Goal: Transaction & Acquisition: Register for event/course

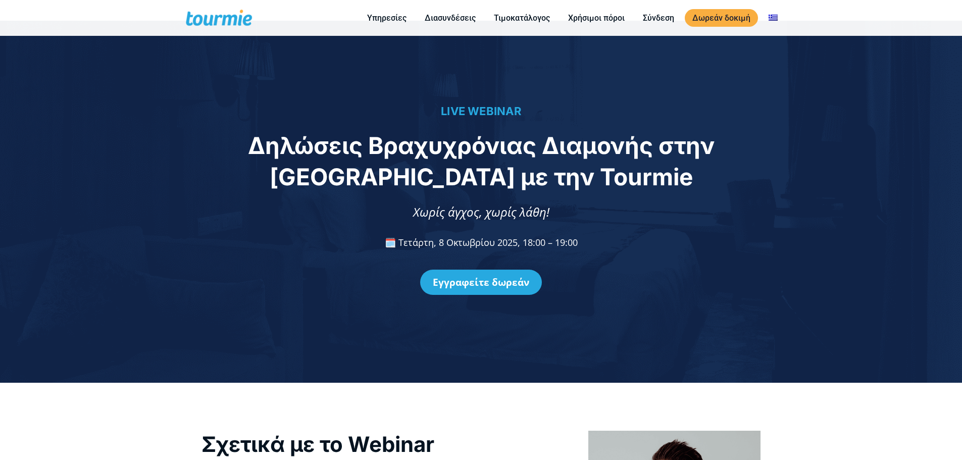
scroll to position [14, 0]
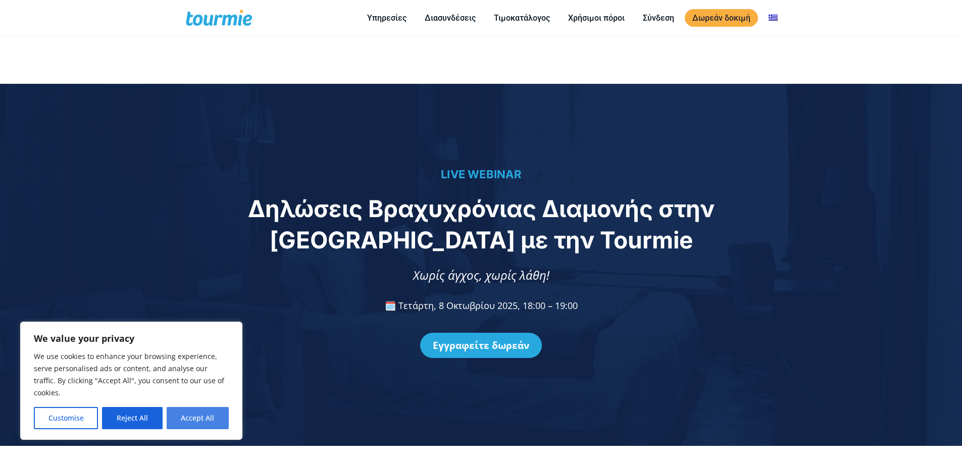
click at [214, 424] on button "Accept All" at bounding box center [198, 418] width 62 height 22
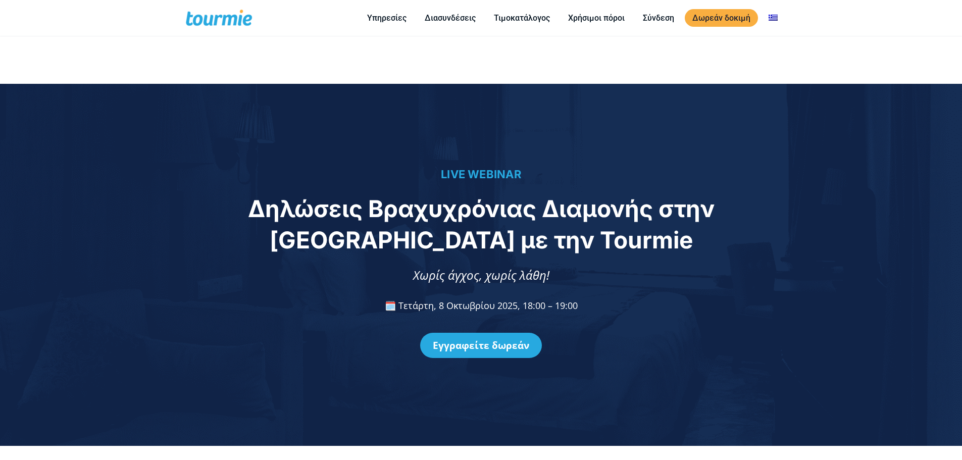
checkbox input "true"
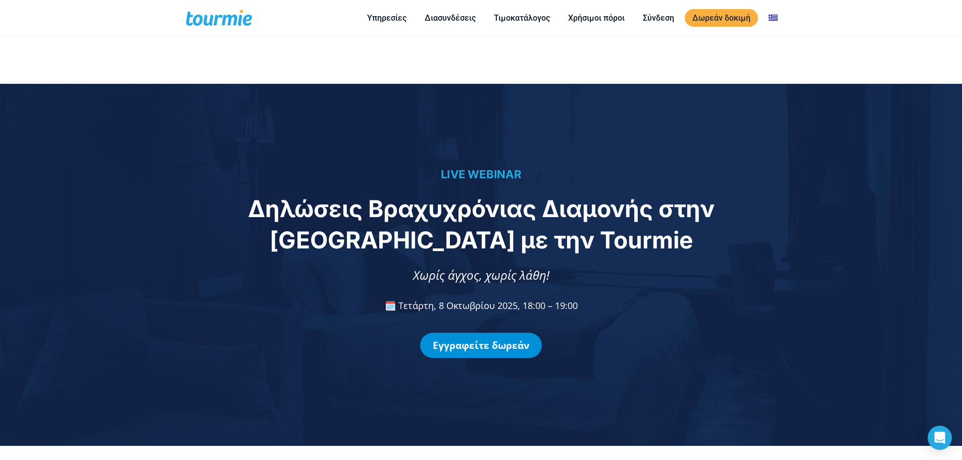
click at [495, 344] on link "Εγγραφείτε δωρεάν" at bounding box center [481, 345] width 122 height 25
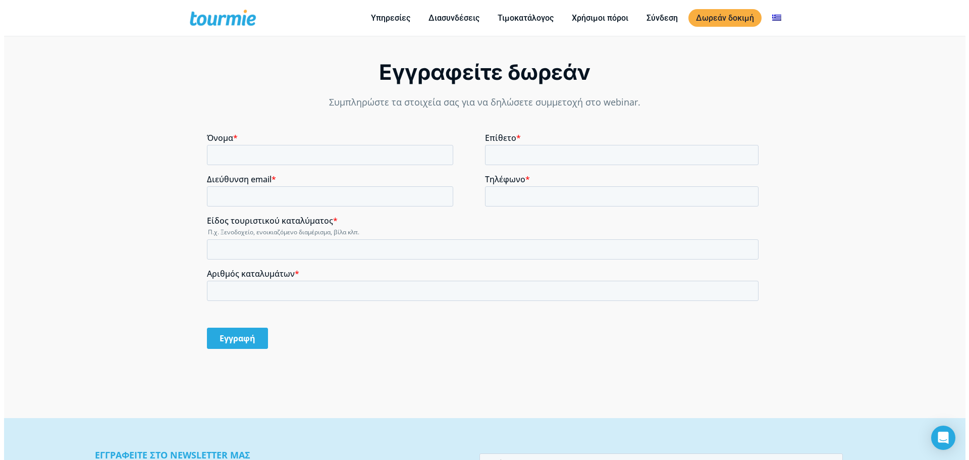
scroll to position [836, 0]
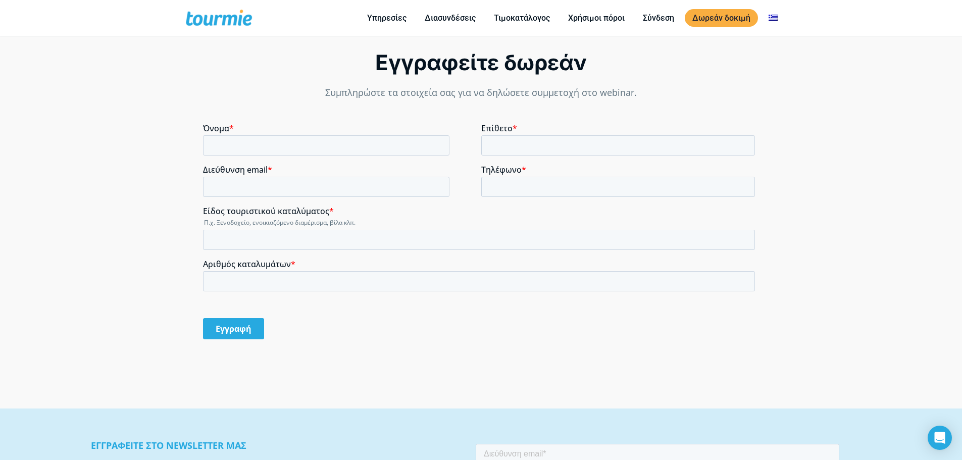
click at [320, 143] on input "Όνομα *" at bounding box center [326, 145] width 246 height 20
click at [302, 144] on input "Όνομα *" at bounding box center [326, 145] width 246 height 20
type input "[PERSON_NAME]"
click at [526, 140] on input "Επίθετο *" at bounding box center [618, 145] width 274 height 20
type input "[PERSON_NAME]"
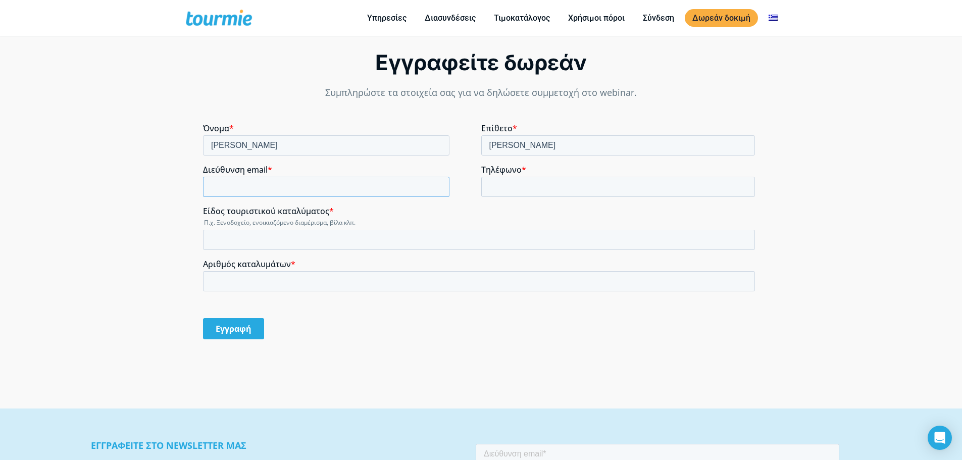
click at [273, 188] on input "Διεύθυνση email *" at bounding box center [326, 187] width 246 height 20
type input "[EMAIL_ADDRESS][DOMAIN_NAME]"
click at [573, 178] on input "Τηλέφωνο *" at bounding box center [618, 187] width 274 height 20
type input "[PHONE_NUMBER]"
click at [285, 241] on input "Είδος τουριστικού καταλύματος *" at bounding box center [479, 240] width 552 height 20
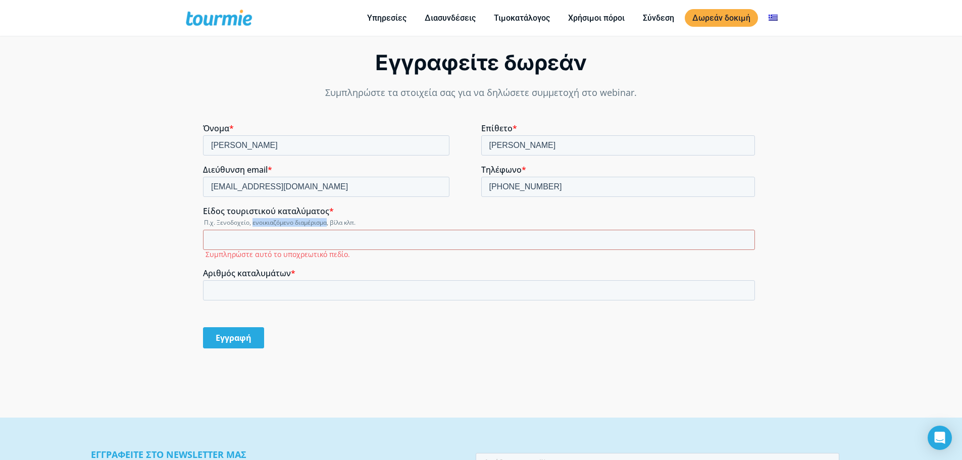
drag, startPoint x: 252, startPoint y: 221, endPoint x: 326, endPoint y: 223, distance: 73.7
click at [326, 223] on legend "Π.χ. Ξενοδοχείο, ενοικιαζόμενο διαμέρισμα, βίλα κλπ." at bounding box center [481, 222] width 556 height 9
copy legend "ενοικιαζόμενο διαμέρισμα"
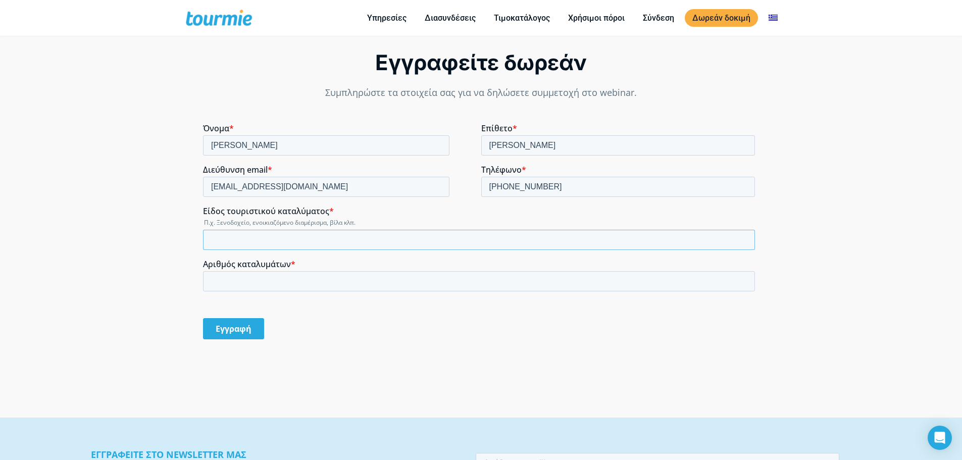
click at [229, 246] on input "Είδος τουριστικού καταλύματος *" at bounding box center [479, 240] width 552 height 20
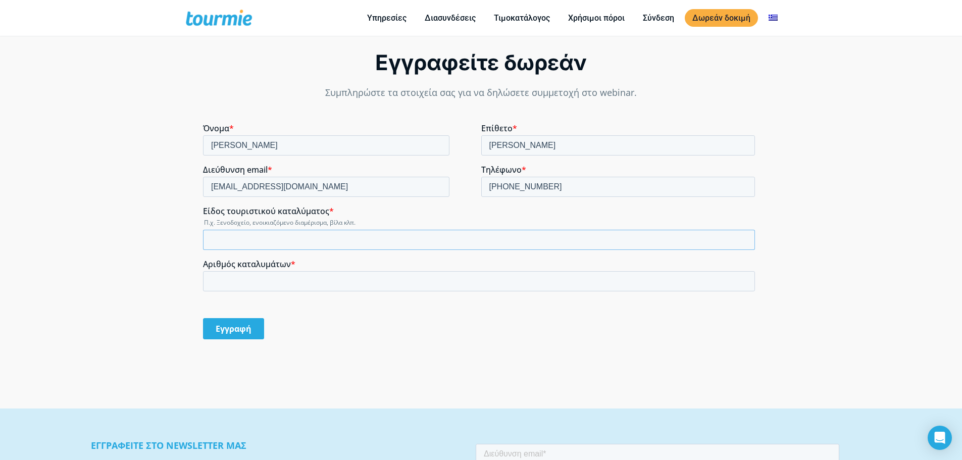
paste input "ενοικιαζόμενο διαμέρισμα"
type input "ενοικιαζόμενο διαμέρισμα"
click at [211, 243] on input "ενοικιαζόμενο διαμέρισμα" at bounding box center [479, 240] width 552 height 20
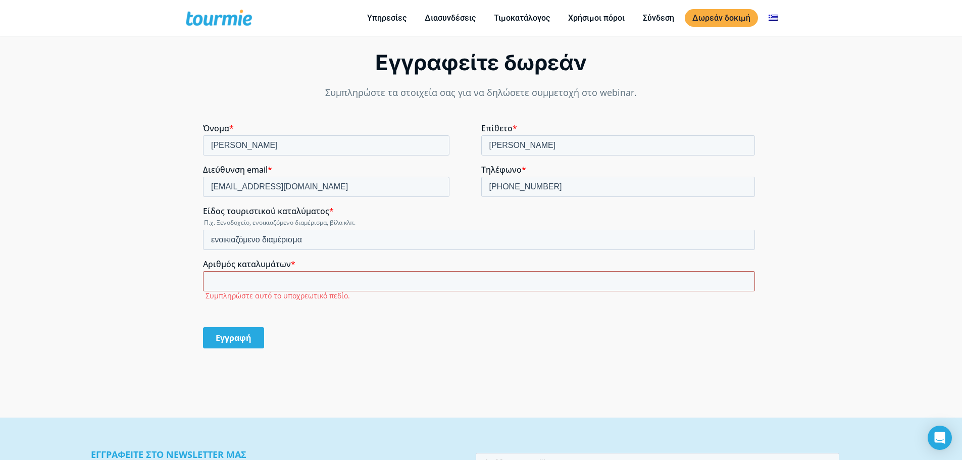
click at [261, 283] on input "Αριθμός καταλυμάτων *" at bounding box center [479, 281] width 552 height 20
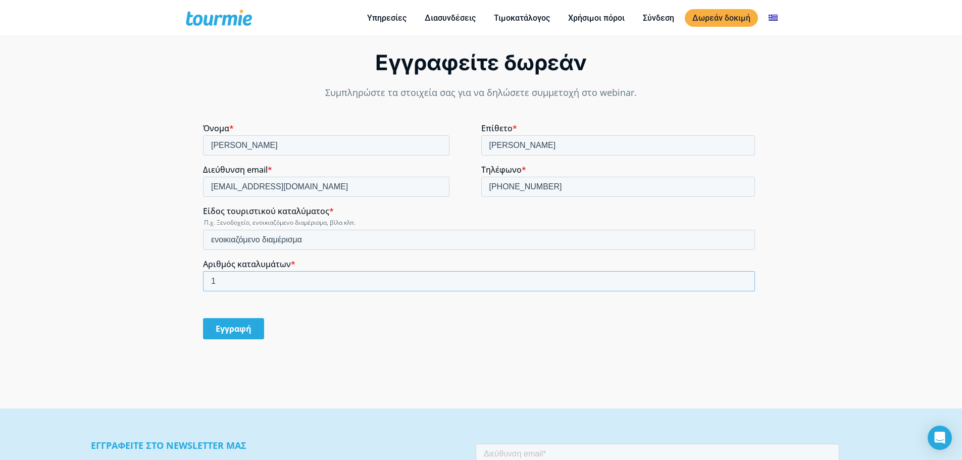
type input "1"
click at [220, 329] on input "Εγγραφή" at bounding box center [233, 328] width 61 height 21
